Goal: Transaction & Acquisition: Book appointment/travel/reservation

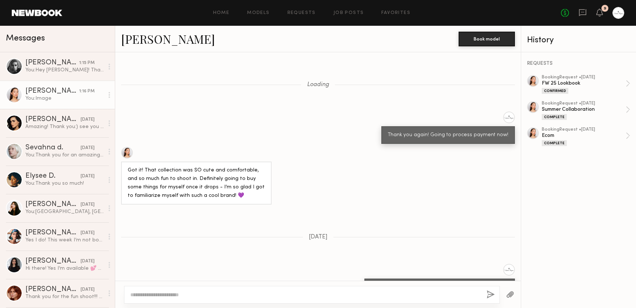
scroll to position [1059, 0]
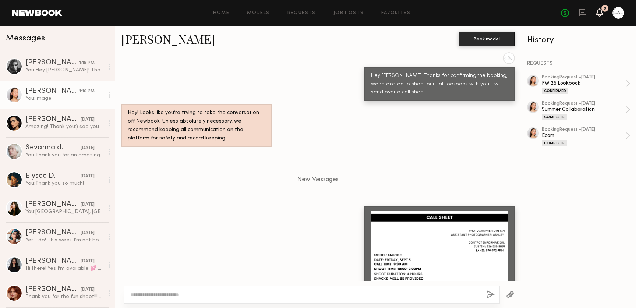
click at [600, 15] on icon at bounding box center [600, 12] width 6 height 5
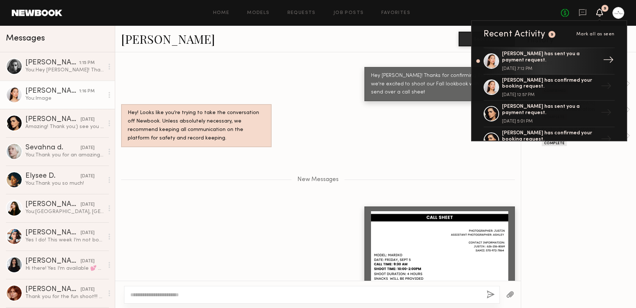
click at [559, 64] on div "[PERSON_NAME] has sent you a payment request. [DATE] 7:12 PM" at bounding box center [550, 61] width 96 height 20
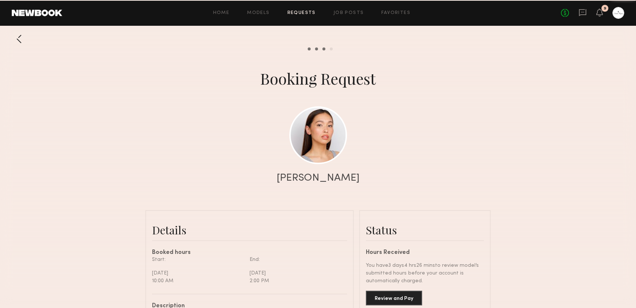
scroll to position [1187, 0]
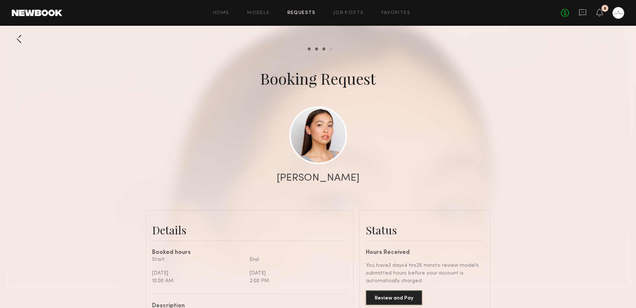
click at [400, 296] on button "Review and Pay" at bounding box center [394, 297] width 56 height 15
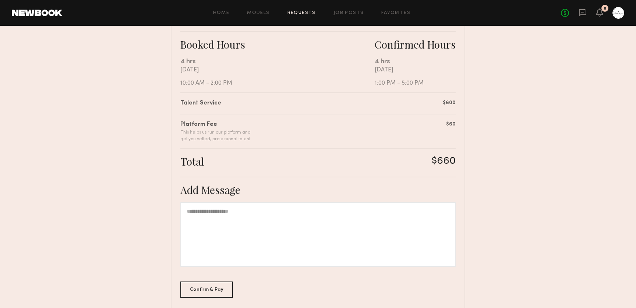
scroll to position [162, 0]
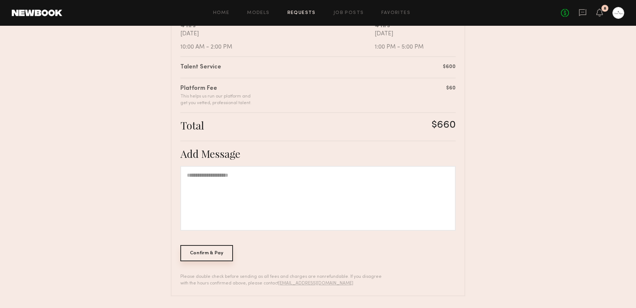
click at [226, 256] on div "Confirm & Pay" at bounding box center [206, 253] width 53 height 16
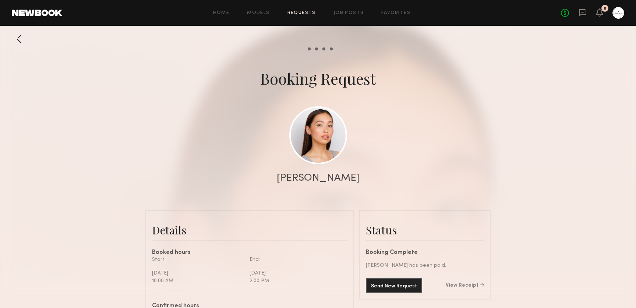
scroll to position [1187, 0]
